Goal: Task Accomplishment & Management: Use online tool/utility

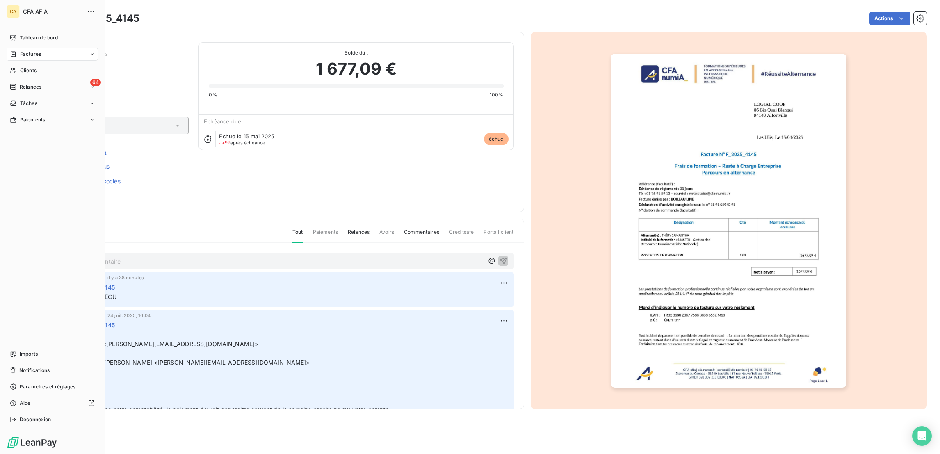
click at [10, 51] on icon at bounding box center [13, 54] width 7 height 7
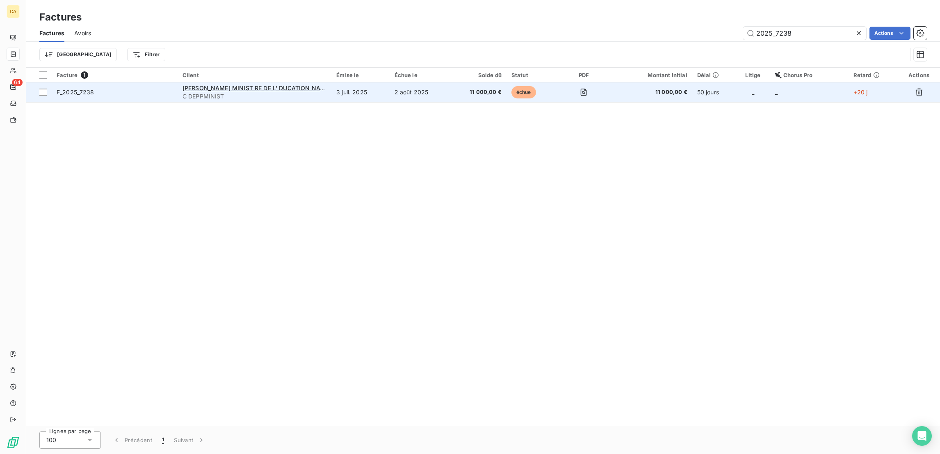
type input "2025_7238"
click at [430, 82] on td "2 août 2025" at bounding box center [419, 92] width 60 height 20
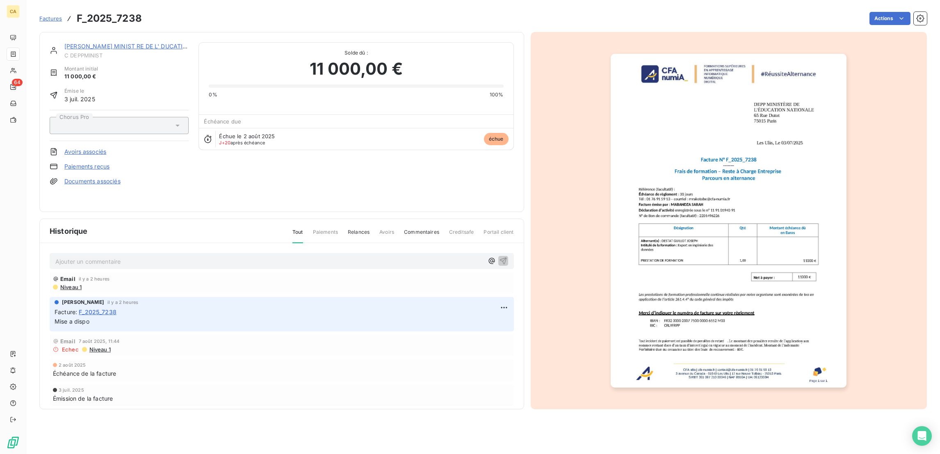
click at [104, 43] on link "[PERSON_NAME] MINIST RE DE L' DUCATION NATIONALE" at bounding box center [145, 46] width 163 height 7
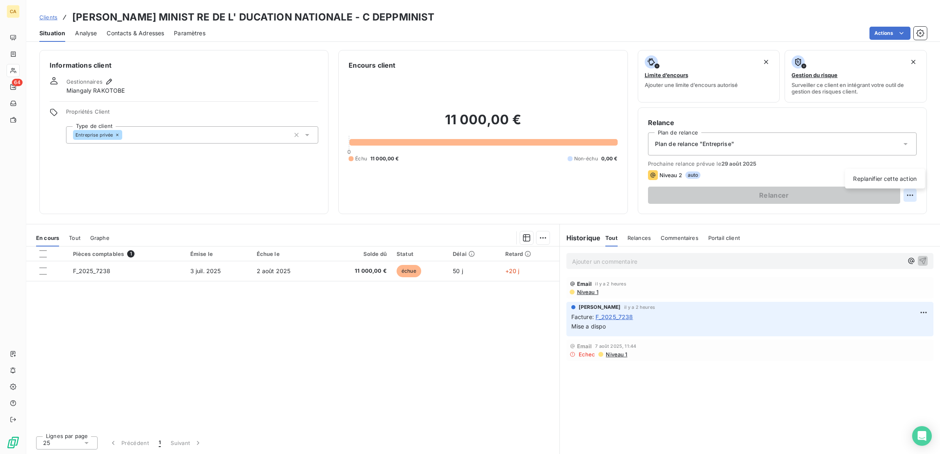
click at [916, 162] on html "CA 64 Clients [PERSON_NAME] MINIST RE DE L' DUCATION NATIONALE - C DEPPMINIST S…" at bounding box center [470, 227] width 940 height 454
click at [903, 176] on div "Replanifier cette action" at bounding box center [884, 178] width 73 height 13
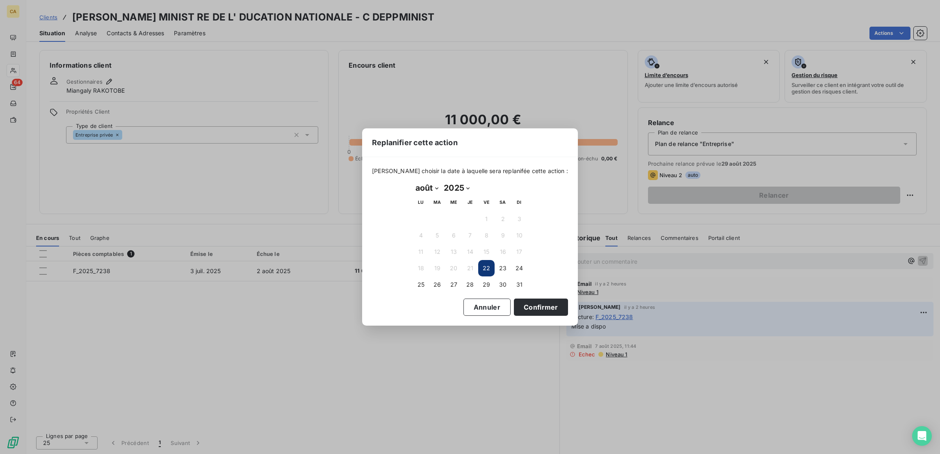
click at [425, 185] on select "janvier février mars avril mai juin juillet août septembre octobre novembre déc…" at bounding box center [426, 187] width 28 height 13
select select "8"
click at [412, 182] on select "janvier février mars avril mai juin juillet août septembre octobre novembre déc…" at bounding box center [426, 187] width 28 height 13
click at [471, 265] on button "25" at bounding box center [470, 268] width 16 height 16
click at [514, 303] on button "Confirmer" at bounding box center [541, 306] width 54 height 17
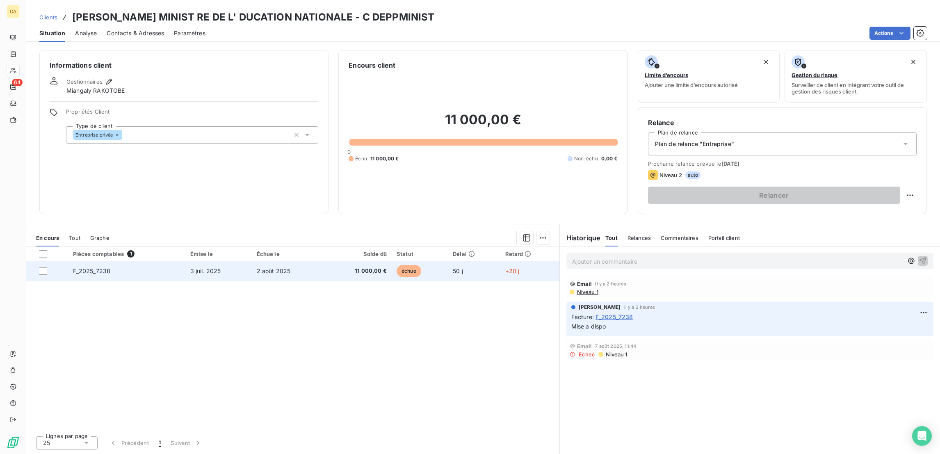
click at [376, 267] on span "11 000,00 €" at bounding box center [357, 271] width 59 height 8
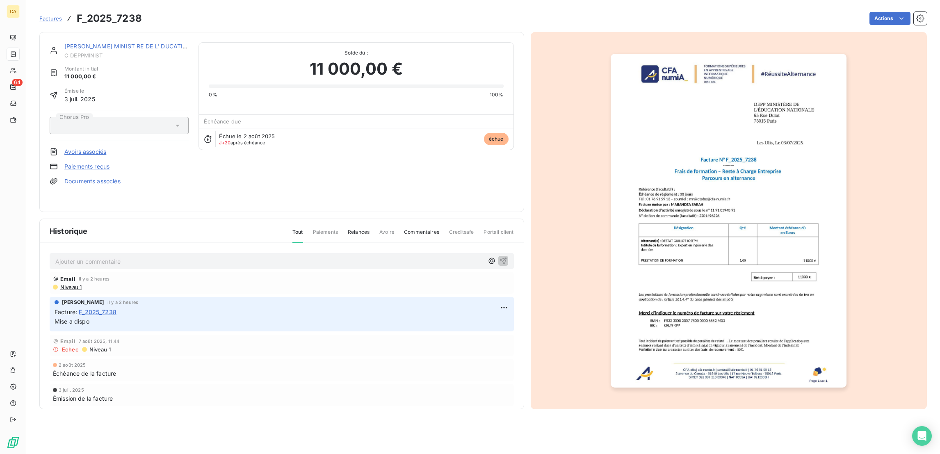
click at [144, 243] on div "Ajouter un commentaire ﻿ Email il y a 2 heures Niveau 1 [PERSON_NAME] il y a 2 …" at bounding box center [282, 338] width 484 height 190
click at [144, 256] on p "Ajouter un commentaire ﻿" at bounding box center [269, 261] width 428 height 10
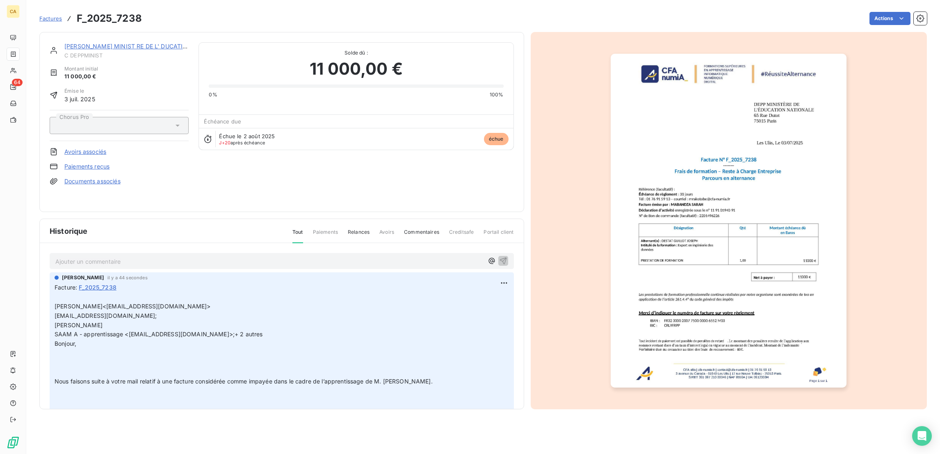
click at [107, 34] on div "[PERSON_NAME] MINIST RE DE L' DUCATION NATIONALE C DEPPMINIST Montant initial 1…" at bounding box center [281, 122] width 485 height 180
click at [105, 43] on link "[PERSON_NAME] MINIST RE DE L' DUCATION NATIONALE" at bounding box center [145, 46] width 163 height 7
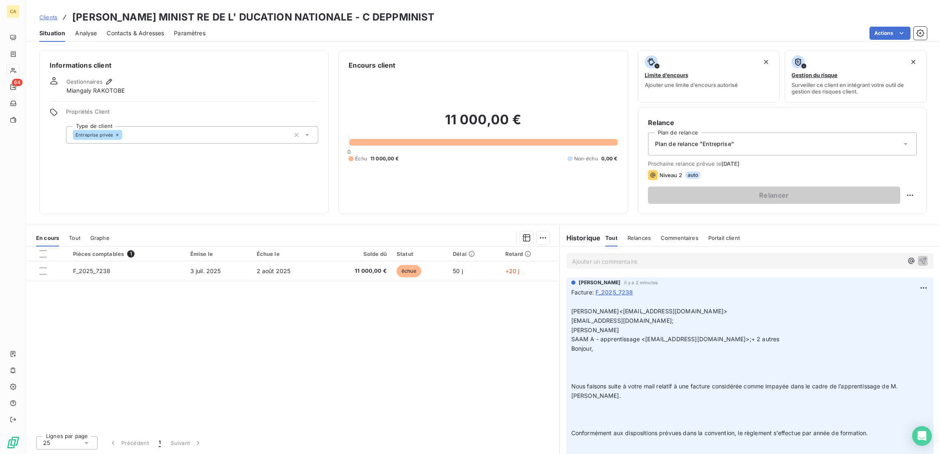
drag, startPoint x: 504, startPoint y: 288, endPoint x: 385, endPoint y: 280, distance: 118.7
click at [397, 278] on div "Pièces comptables 1 Émise le Échue le Solde dû Statut Délai Retard F_2025_7238 …" at bounding box center [292, 337] width 533 height 183
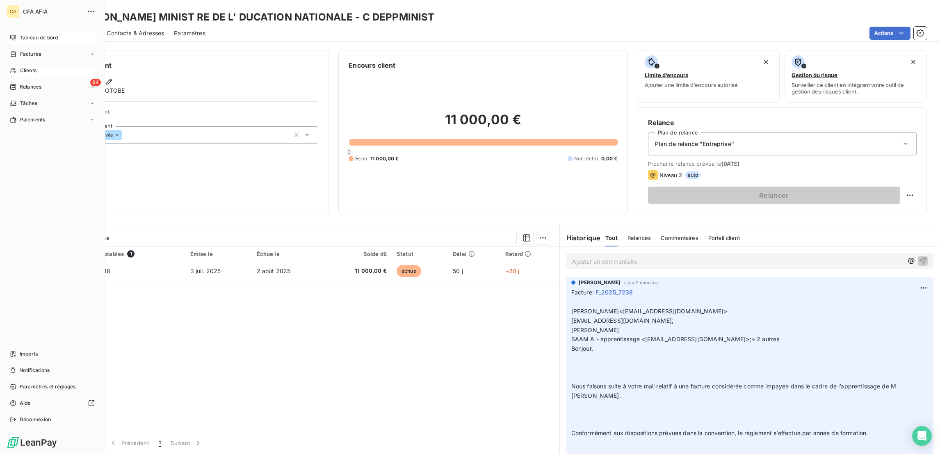
click at [31, 34] on span "Tableau de bord" at bounding box center [39, 37] width 38 height 7
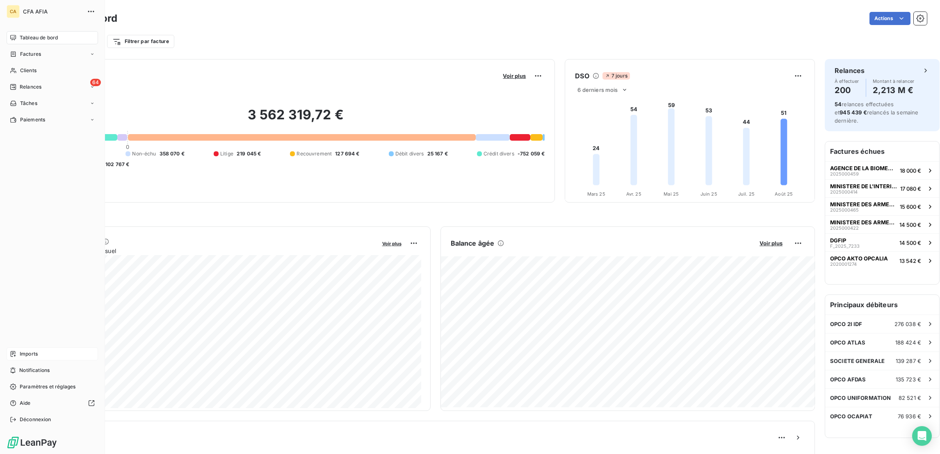
click at [11, 360] on div "Imports" at bounding box center [52, 353] width 91 height 13
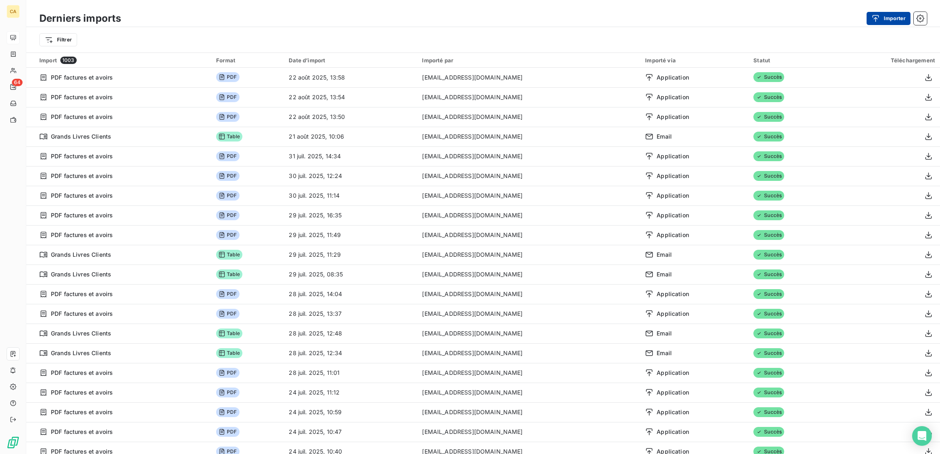
click at [894, 12] on button "Importer" at bounding box center [888, 18] width 44 height 13
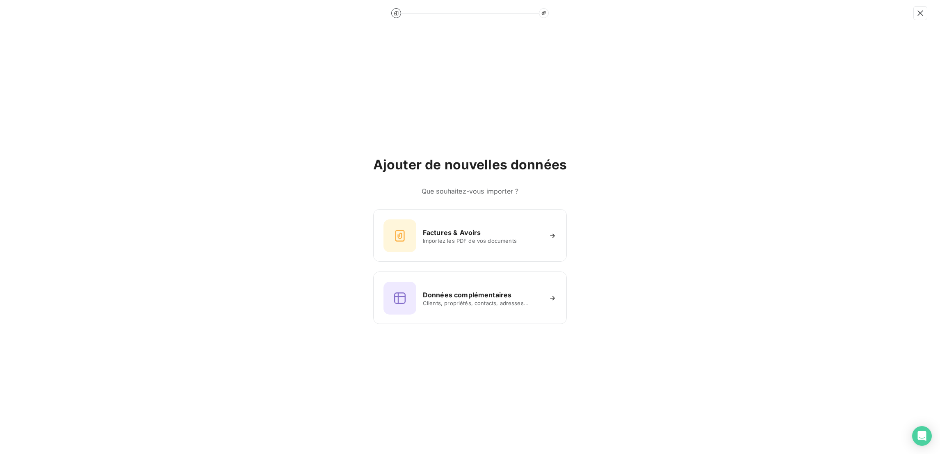
click at [504, 211] on div "Ajouter de nouvelles données Que souhaitez-vous importer ? Factures & Avoirs Im…" at bounding box center [469, 240] width 193 height 167
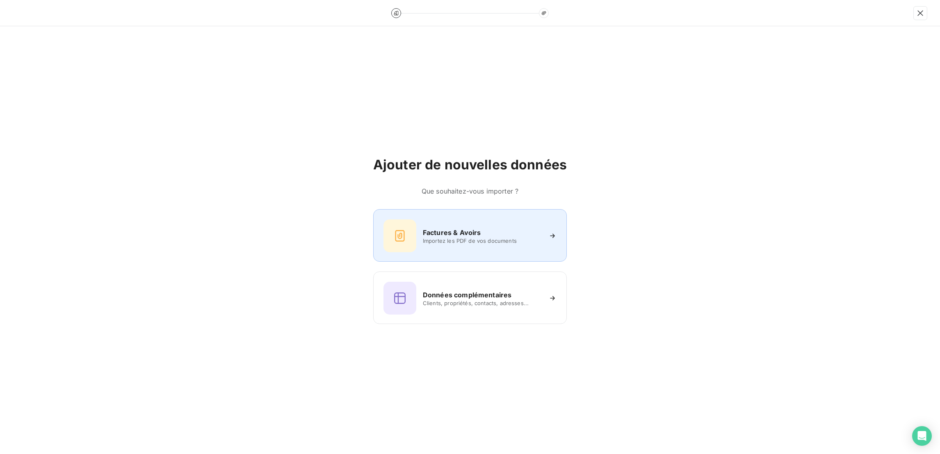
click at [501, 218] on div "Factures & Avoirs Importez les PDF de vos documents" at bounding box center [469, 235] width 193 height 52
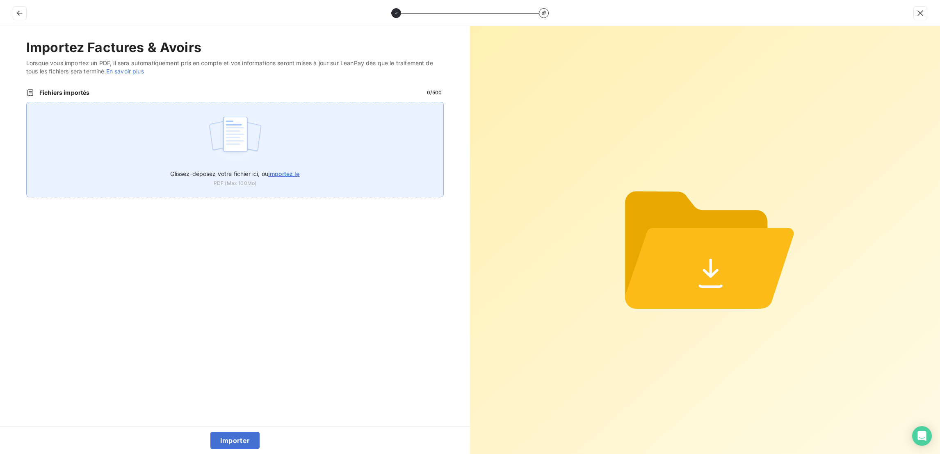
click at [343, 130] on div "Glissez-déposez votre fichier ici, ou importez le PDF (Max 100Mo)" at bounding box center [234, 150] width 417 height 96
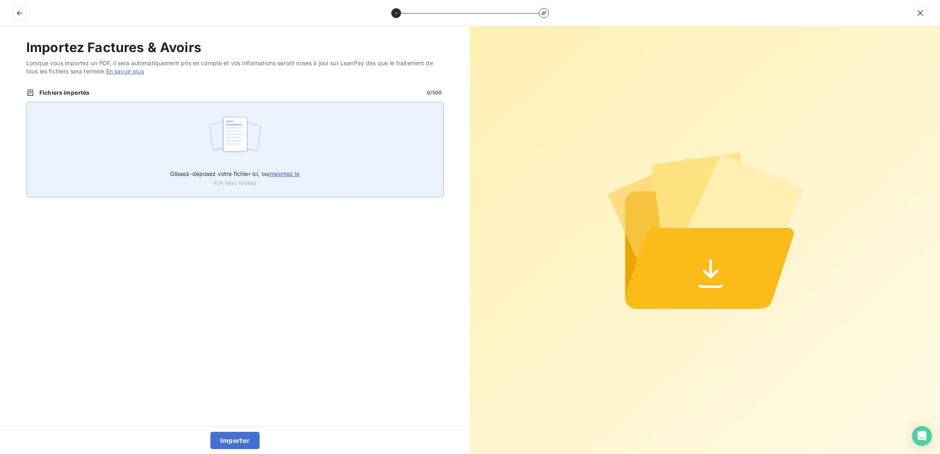
type input "C:\fakepath\F_2025_7190.pdf"
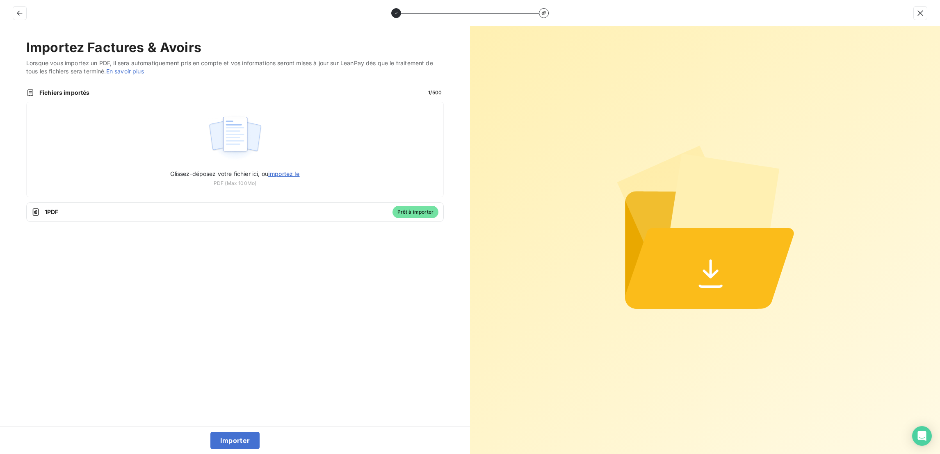
click at [241, 432] on div "Importer" at bounding box center [235, 439] width 470 height 27
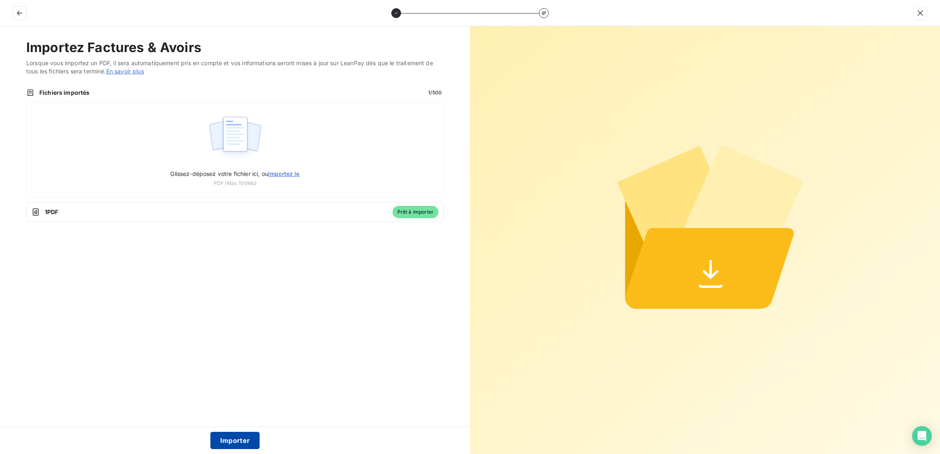
click at [241, 435] on button "Importer" at bounding box center [235, 440] width 50 height 17
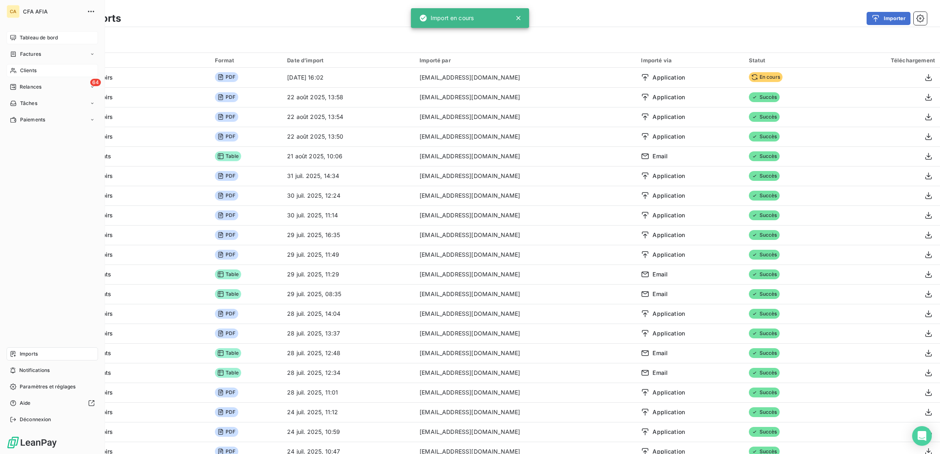
click at [20, 67] on span "Clients" at bounding box center [28, 70] width 16 height 7
